Goal: Find specific page/section: Find specific page/section

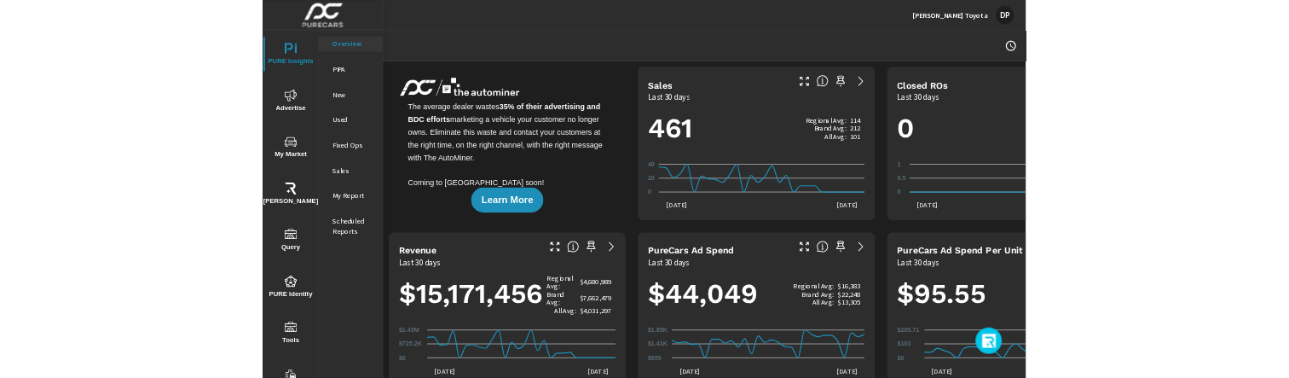
scroll to position [1, 0]
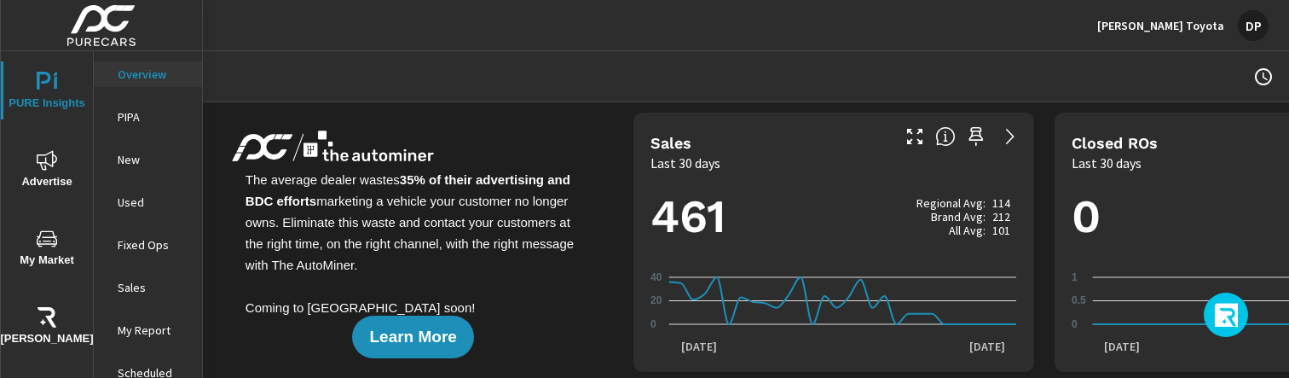
scroll to position [1, 0]
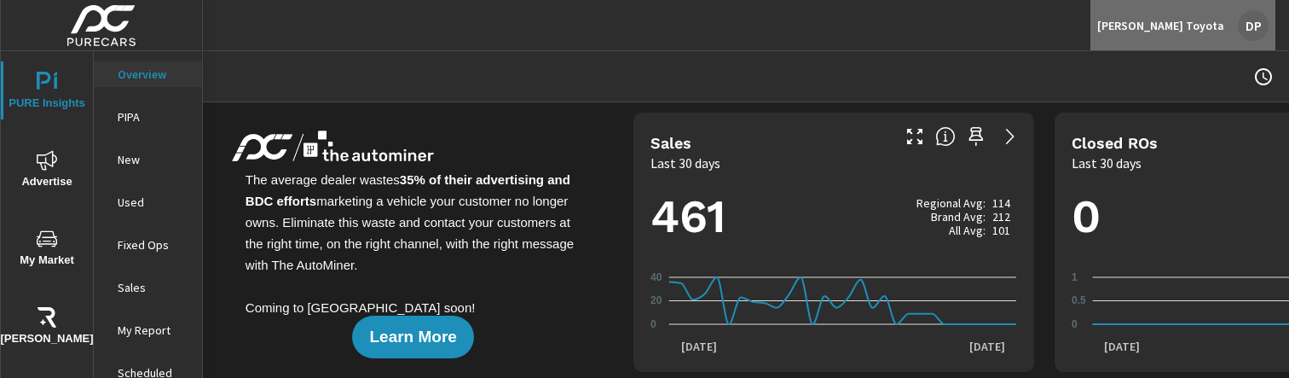
click at [1212, 28] on p "[PERSON_NAME] Toyota" at bounding box center [1160, 25] width 127 height 15
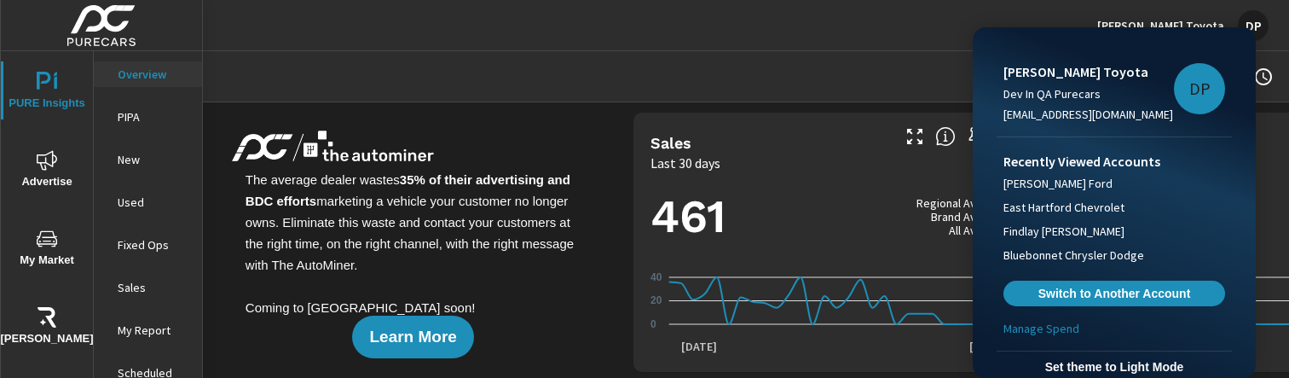
click at [874, 43] on div at bounding box center [644, 189] width 1289 height 378
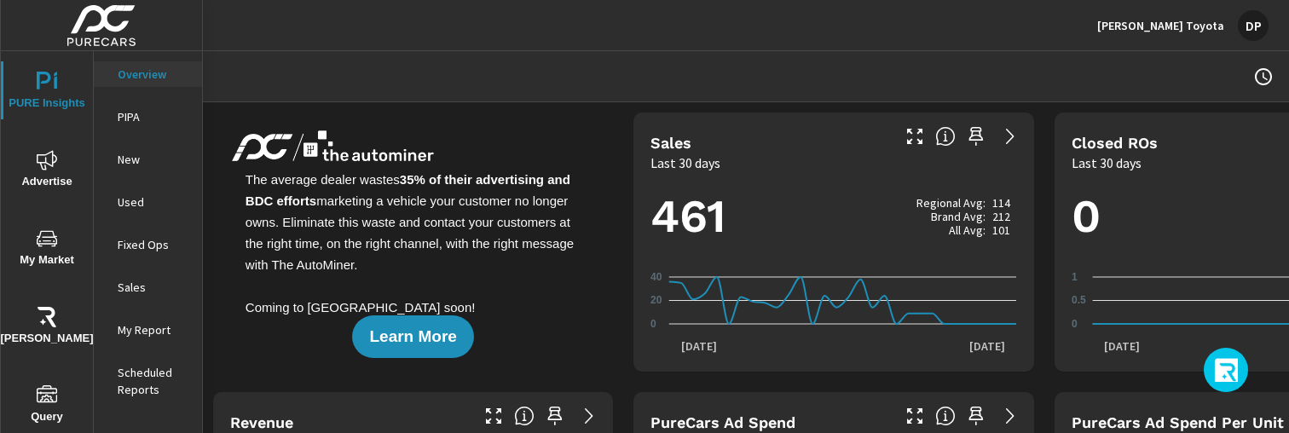
scroll to position [1, 0]
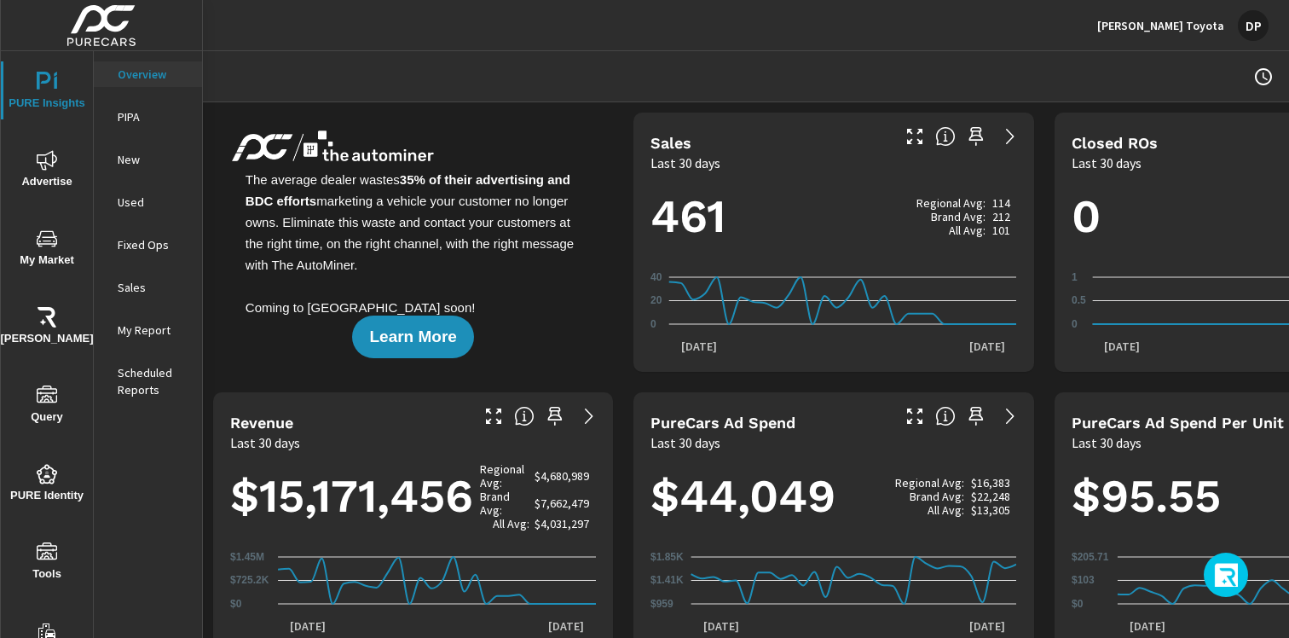
scroll to position [1, 0]
click at [1225, 555] on button "button" at bounding box center [1226, 574] width 44 height 44
click at [1223, 577] on icon "button" at bounding box center [1227, 577] width 27 height 29
